Goal: Task Accomplishment & Management: Manage account settings

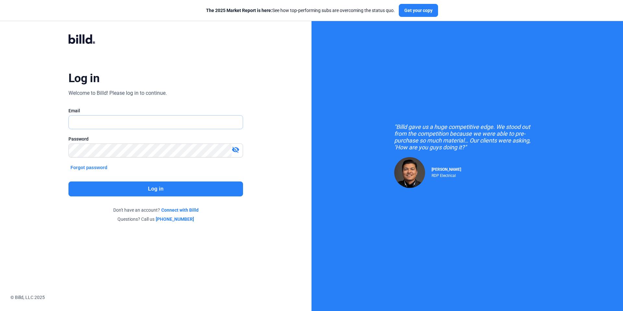
type input "[PERSON_NAME][EMAIL_ADDRESS][PERSON_NAME][DOMAIN_NAME]"
click at [149, 190] on button "Log in" at bounding box center [155, 188] width 175 height 15
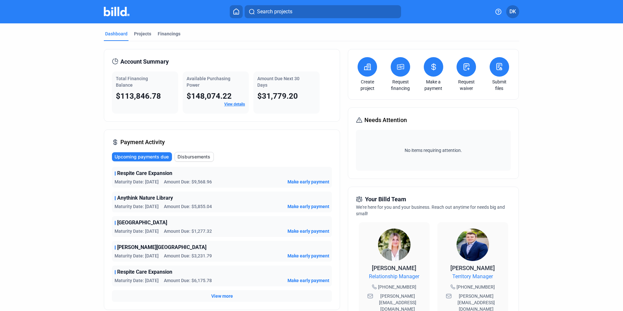
click at [431, 69] on icon at bounding box center [433, 67] width 4 height 6
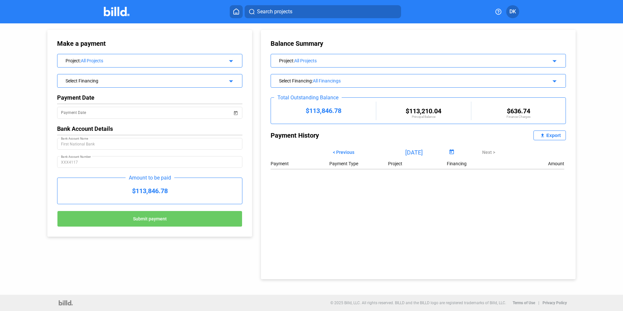
click at [424, 211] on div "Balance Summary Project : All Projects arrow_drop_down Select Financing : All F…" at bounding box center [418, 154] width 315 height 249
click at [345, 153] on span "< Previous" at bounding box center [343, 152] width 21 height 5
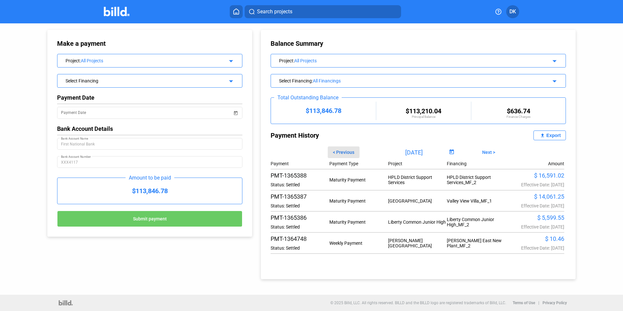
type input "[DATE]"
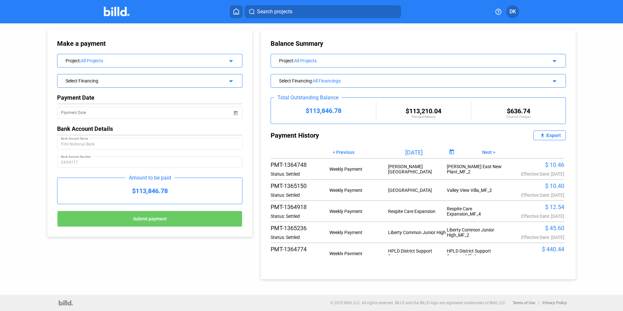
scroll to position [77, 0]
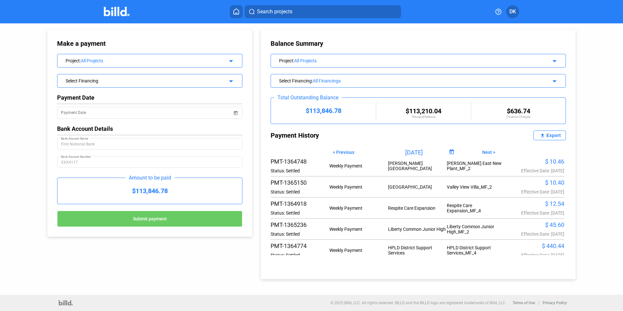
click at [215, 60] on div "All Projects" at bounding box center [149, 60] width 136 height 5
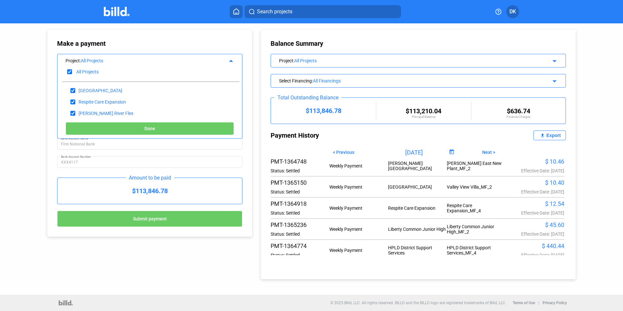
scroll to position [0, 0]
click at [210, 44] on div "Make a payment" at bounding box center [149, 44] width 185 height 8
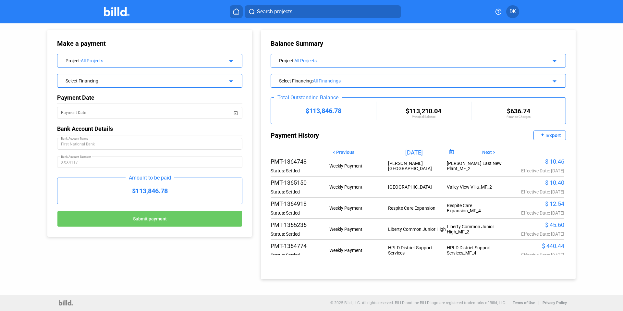
click at [220, 79] on div "Select Financing arrow_drop_down" at bounding box center [149, 79] width 185 height 11
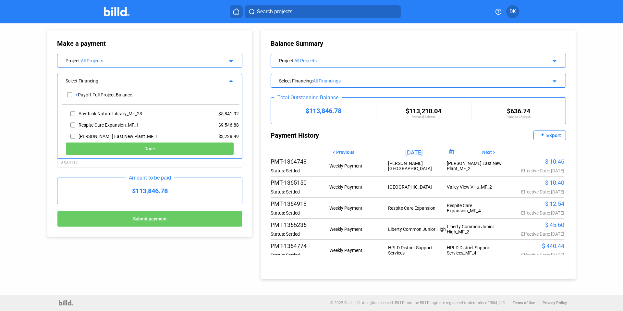
click at [229, 80] on mat-icon "arrow_drop_up" at bounding box center [230, 80] width 8 height 8
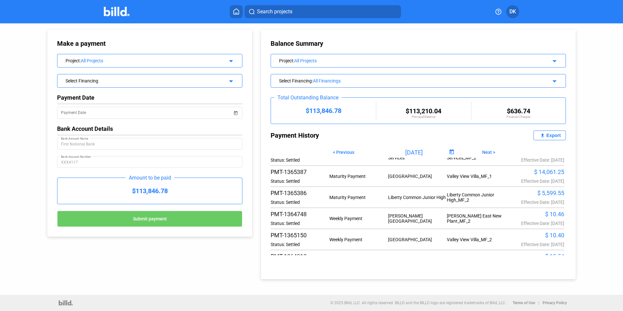
scroll to position [7, 0]
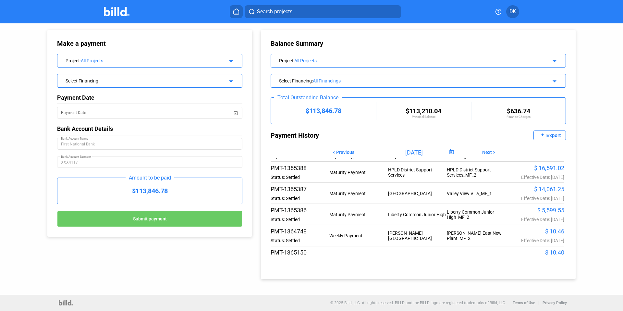
click at [224, 75] on div "Select Financing arrow_drop_down" at bounding box center [149, 79] width 185 height 11
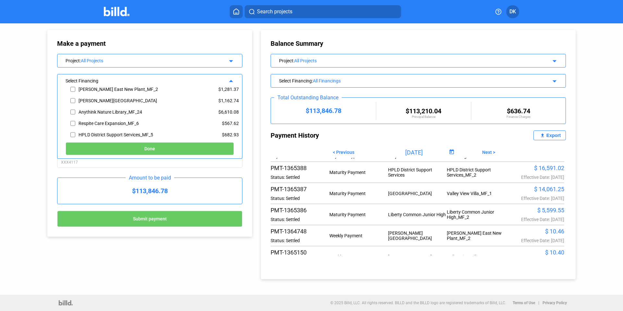
scroll to position [150, 0]
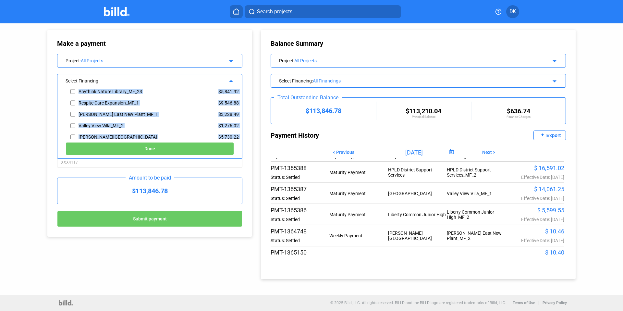
drag, startPoint x: 147, startPoint y: 88, endPoint x: 115, endPoint y: 88, distance: 31.8
click at [115, 88] on div "+ Payoff Full Project Balance Anythink Nature Library_MF_23 $5,841.92 Respite C…" at bounding box center [149, 112] width 185 height 53
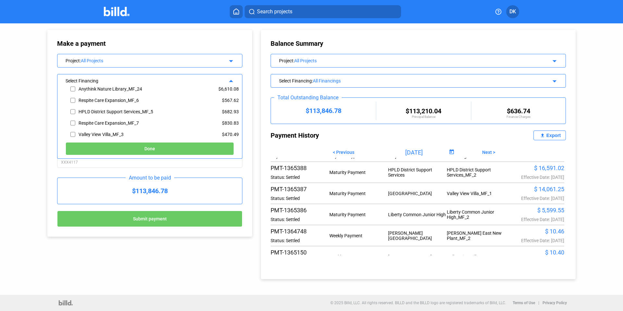
scroll to position [175, 0]
click at [514, 11] on span "DK" at bounding box center [512, 12] width 6 height 8
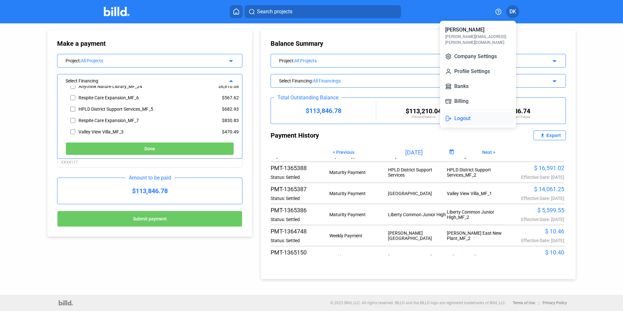
click at [460, 112] on button "Logout" at bounding box center [477, 118] width 71 height 13
